Goal: Register for event/course

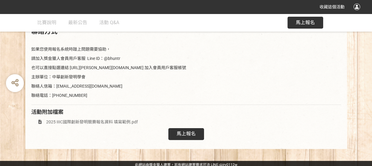
scroll to position [899, 0]
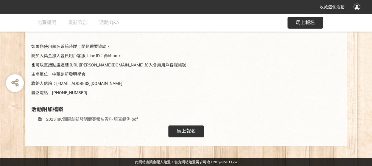
click at [79, 119] on span "2025 IIIC國際創新發明競賽報名資料 填寫範例.pdf" at bounding box center [92, 119] width 92 height 5
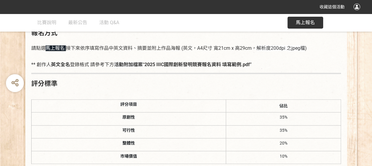
scroll to position [426, 0]
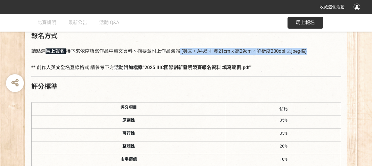
drag, startPoint x: 176, startPoint y: 51, endPoint x: 313, endPoint y: 51, distance: 136.7
click at [313, 51] on p "請點選 馬上報名 接下來依序填寫作品中英文資料、摘要並附上作品海報 (英文，A4尺寸 寬21cm x 高29cm， 解析度200dpi 之jpeg檔 )" at bounding box center [186, 47] width 310 height 13
drag, startPoint x: 313, startPoint y: 51, endPoint x: 299, endPoint y: 51, distance: 13.4
copy p "海報 (英文，A4尺寸 寬21cm x 高29cm， 解析度200dpi 之jpeg檔 )"
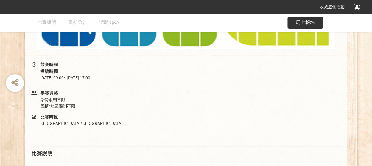
scroll to position [202, 0]
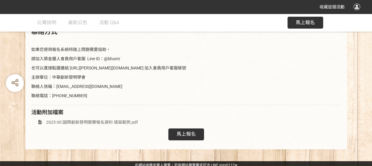
scroll to position [899, 0]
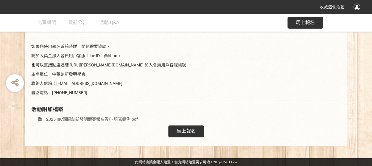
click at [186, 130] on span "馬上報名" at bounding box center [186, 131] width 19 height 6
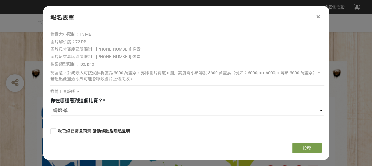
scroll to position [882, 0]
click at [318, 15] on icon at bounding box center [318, 17] width 4 height 6
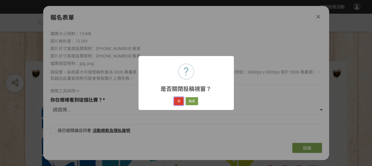
click at [175, 100] on button "好" at bounding box center [179, 101] width 10 height 8
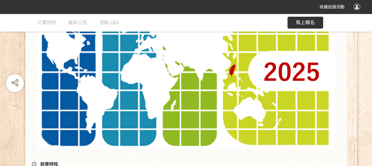
scroll to position [102, 0]
